Goal: Navigation & Orientation: Find specific page/section

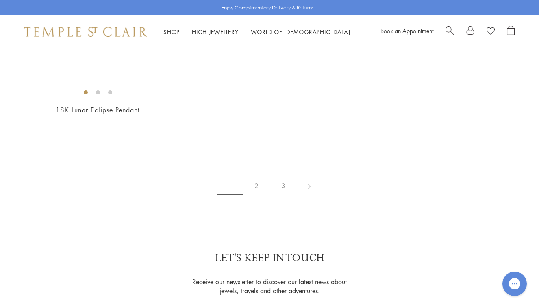
scroll to position [1475, 0]
click at [211, 31] on link "High Jewellery High Jewellery" at bounding box center [215, 32] width 47 height 8
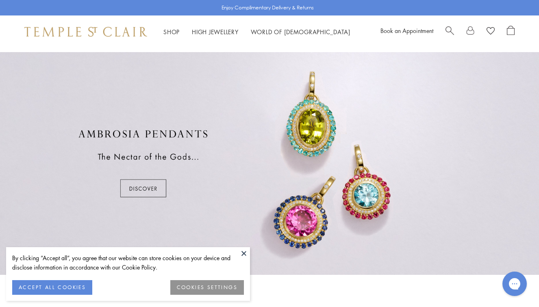
scroll to position [460, 0]
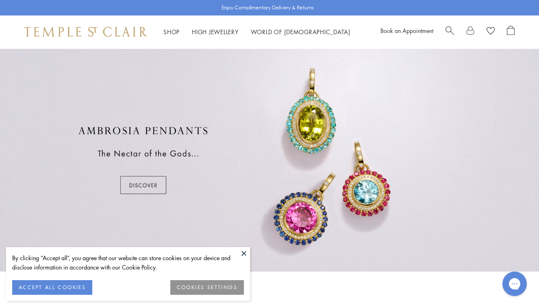
click at [137, 188] on div at bounding box center [269, 160] width 539 height 222
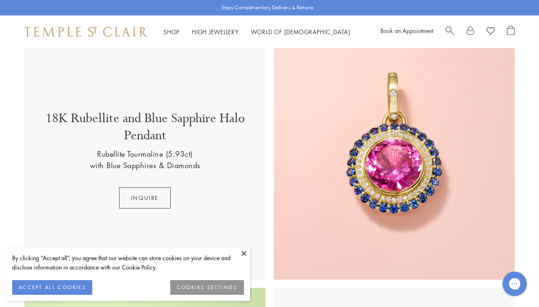
scroll to position [225, 0]
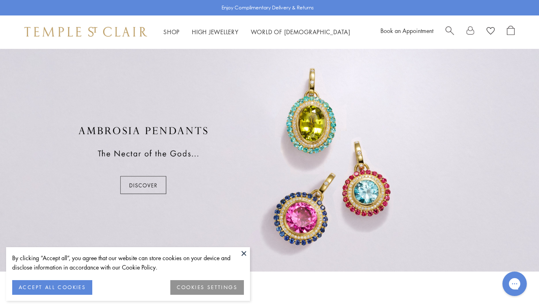
click at [86, 34] on img at bounding box center [85, 32] width 123 height 10
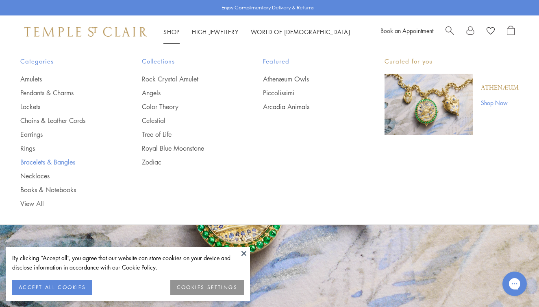
click at [32, 160] on link "Bracelets & Bangles" at bounding box center [64, 161] width 89 height 9
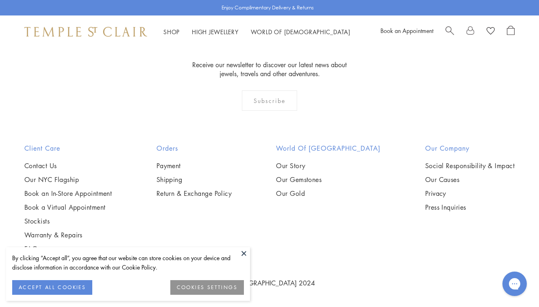
scroll to position [2547, 0]
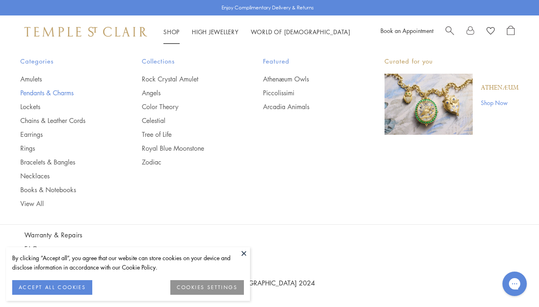
click at [57, 92] on link "Pendants & Charms" at bounding box center [64, 92] width 89 height 9
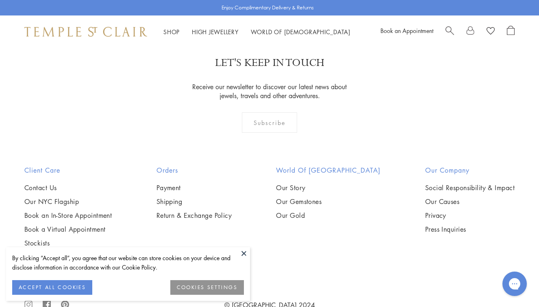
scroll to position [1661, 0]
